Goal: Transaction & Acquisition: Purchase product/service

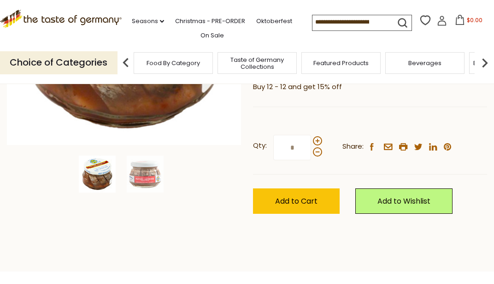
scroll to position [221, 0]
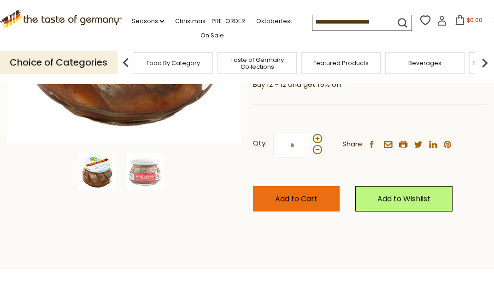
click at [302, 193] on span "Add to Cart" at bounding box center [296, 198] width 42 height 11
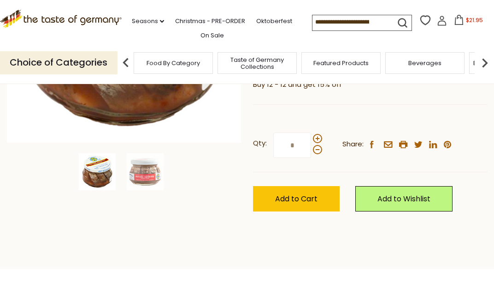
click at [454, 20] on icon at bounding box center [459, 20] width 10 height 10
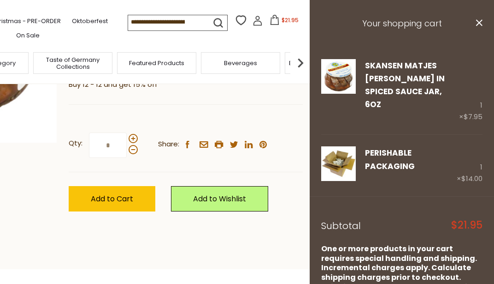
scroll to position [11, 0]
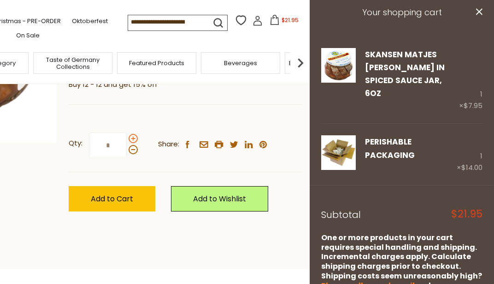
click at [134, 134] on span at bounding box center [133, 138] width 9 height 9
click at [127, 132] on input "*" at bounding box center [108, 144] width 38 height 25
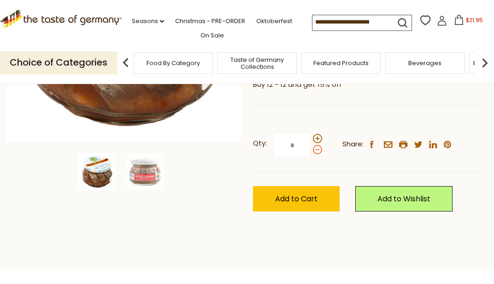
click at [316, 145] on span at bounding box center [317, 149] width 9 height 9
click at [311, 132] on input "*" at bounding box center [292, 144] width 38 height 25
click at [315, 134] on span at bounding box center [317, 138] width 9 height 9
click at [311, 132] on input "*" at bounding box center [292, 144] width 38 height 25
type input "*"
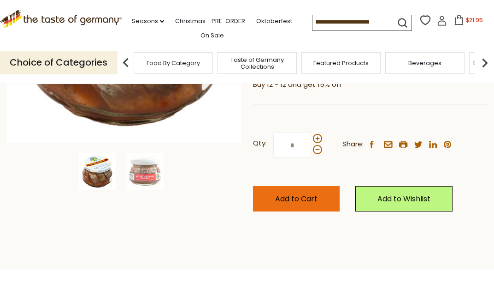
click at [297, 193] on span "Add to Cart" at bounding box center [296, 198] width 42 height 11
click at [295, 186] on button "Add to Cart" at bounding box center [296, 198] width 87 height 25
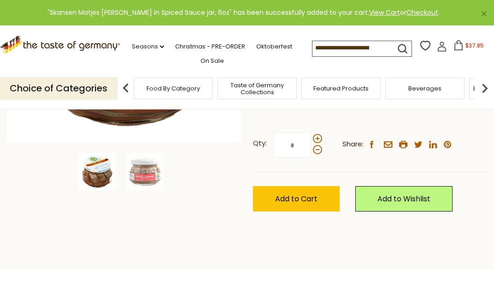
click at [410, 44] on form at bounding box center [361, 47] width 97 height 13
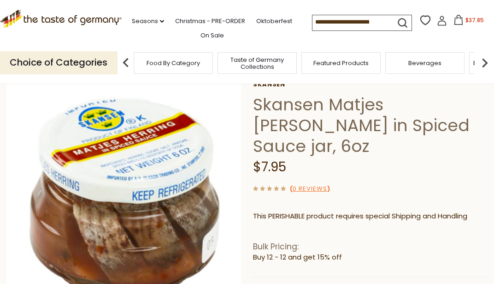
scroll to position [52, 0]
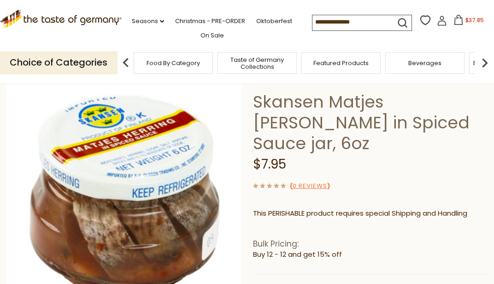
click at [454, 20] on icon at bounding box center [459, 20] width 10 height 10
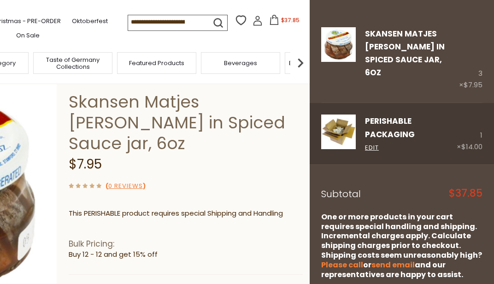
scroll to position [40, 0]
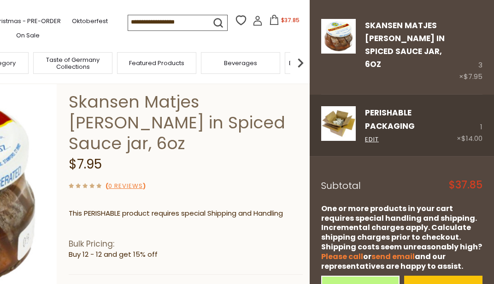
click at [430, 136] on div "PERISHABLE Packaging Edit 1 × $14.00" at bounding box center [402, 125] width 184 height 61
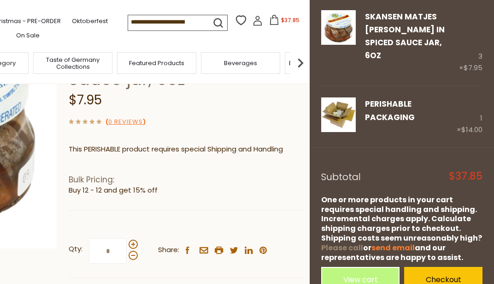
scroll to position [130, 0]
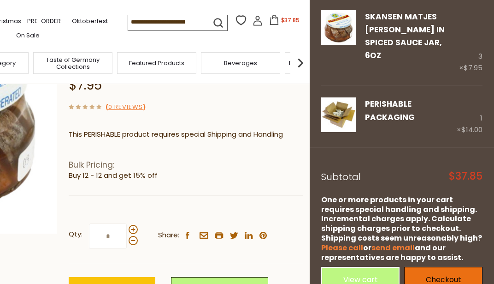
click at [439, 266] on link "Checkout" at bounding box center [443, 278] width 78 height 25
